Goal: Task Accomplishment & Management: Use online tool/utility

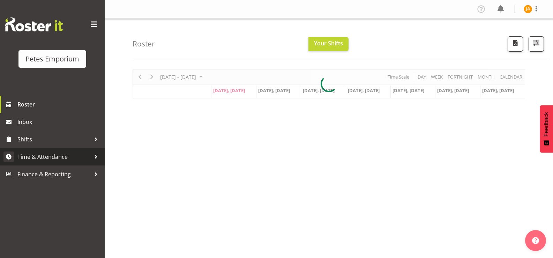
click at [52, 157] on span "Time & Attendance" at bounding box center [53, 156] width 73 height 10
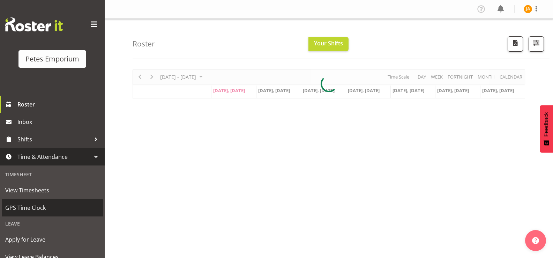
click at [37, 205] on span "GPS Time Clock" at bounding box center [52, 207] width 94 height 10
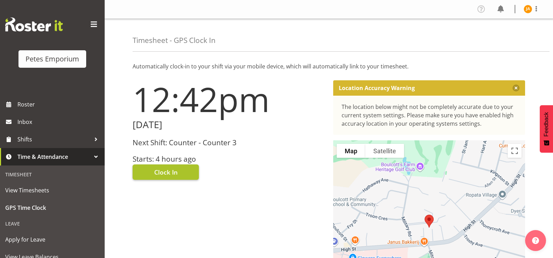
click at [172, 175] on span "Clock In" at bounding box center [165, 171] width 23 height 9
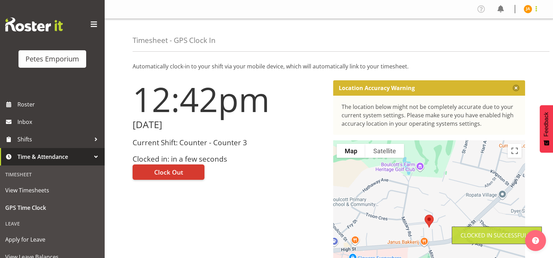
click at [535, 12] on span at bounding box center [536, 9] width 8 height 8
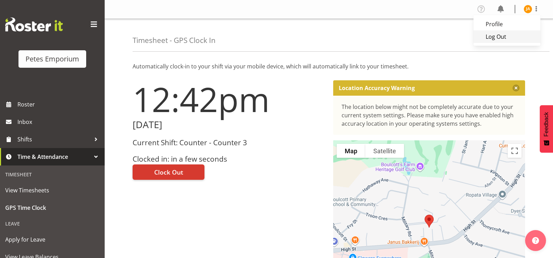
click at [507, 37] on link "Log Out" at bounding box center [506, 36] width 67 height 13
